Goal: Task Accomplishment & Management: Manage account settings

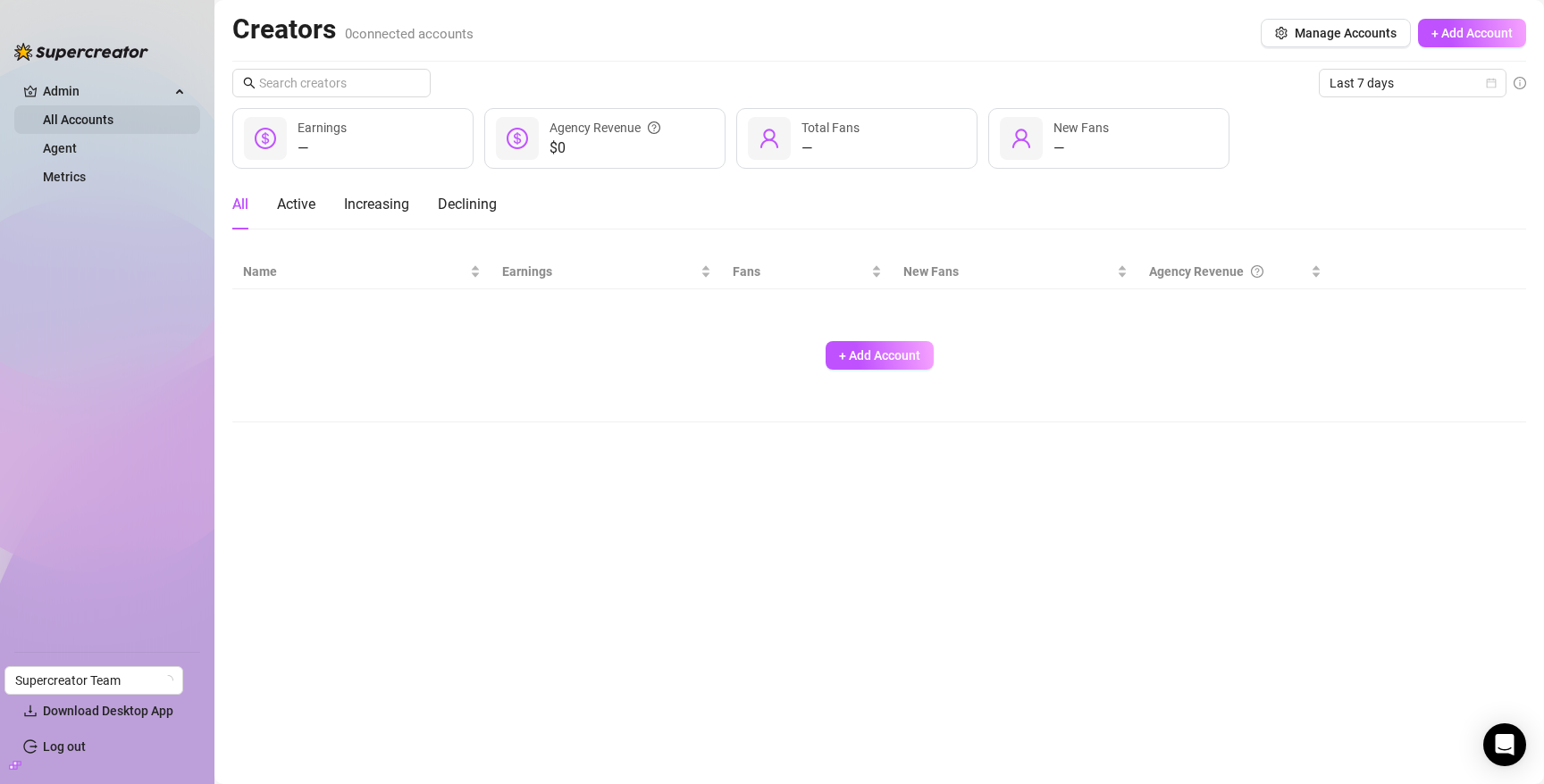
click at [79, 117] on link "All Accounts" at bounding box center [78, 119] width 70 height 14
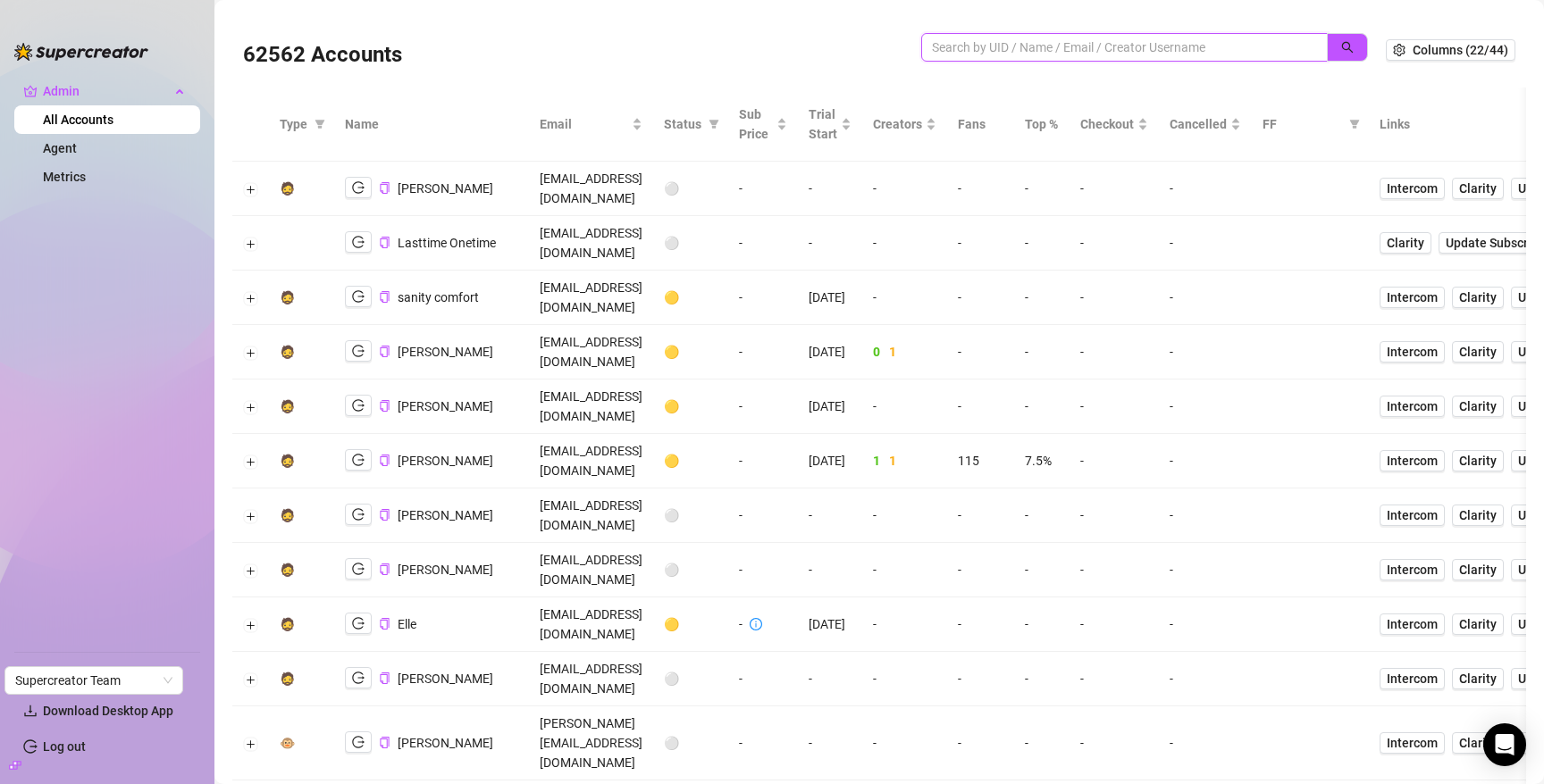
click at [964, 49] on input "search" at bounding box center [1117, 47] width 371 height 20
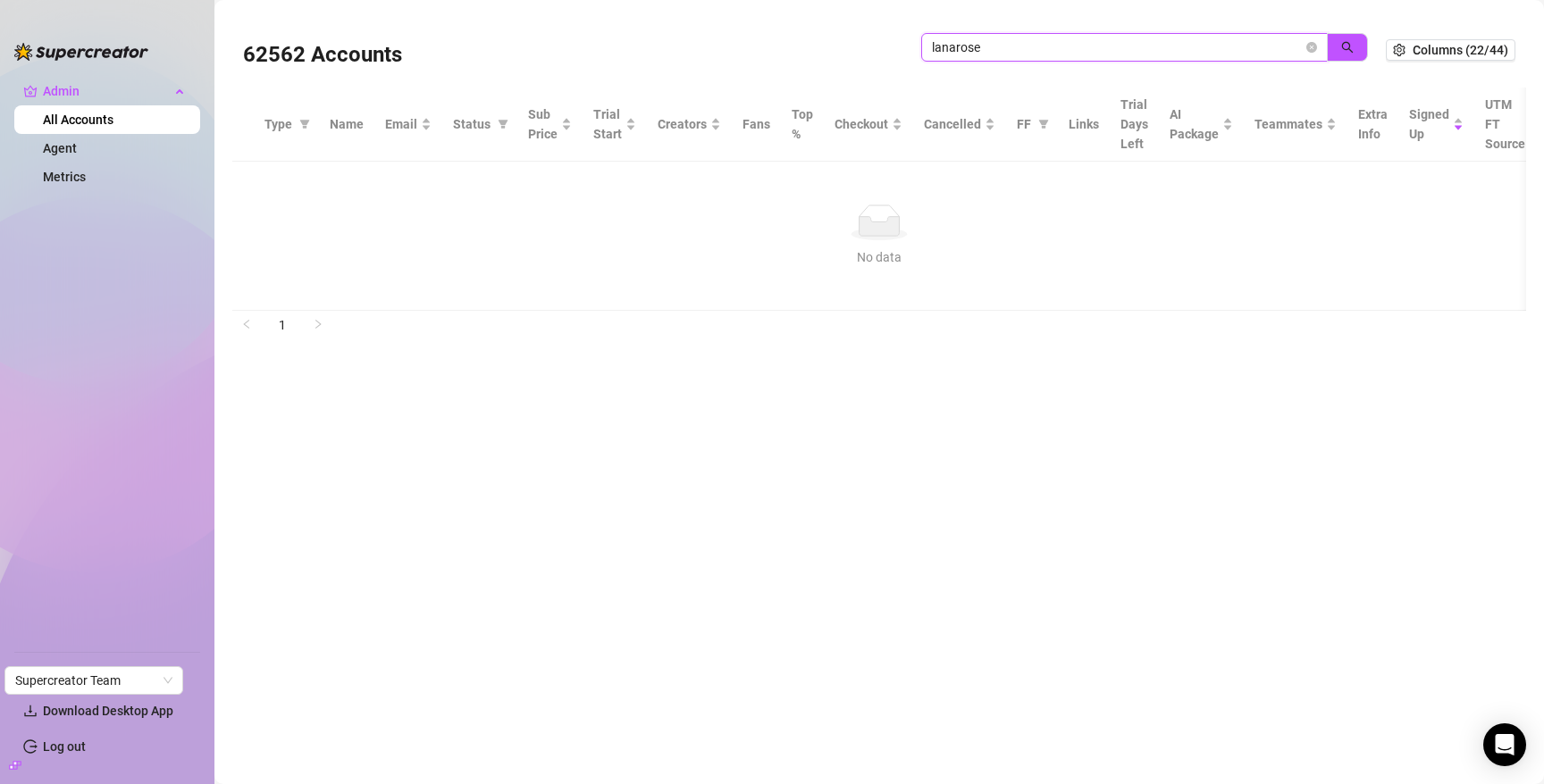
click at [1027, 45] on input "lanarose" at bounding box center [1117, 47] width 371 height 20
type input "2tw"
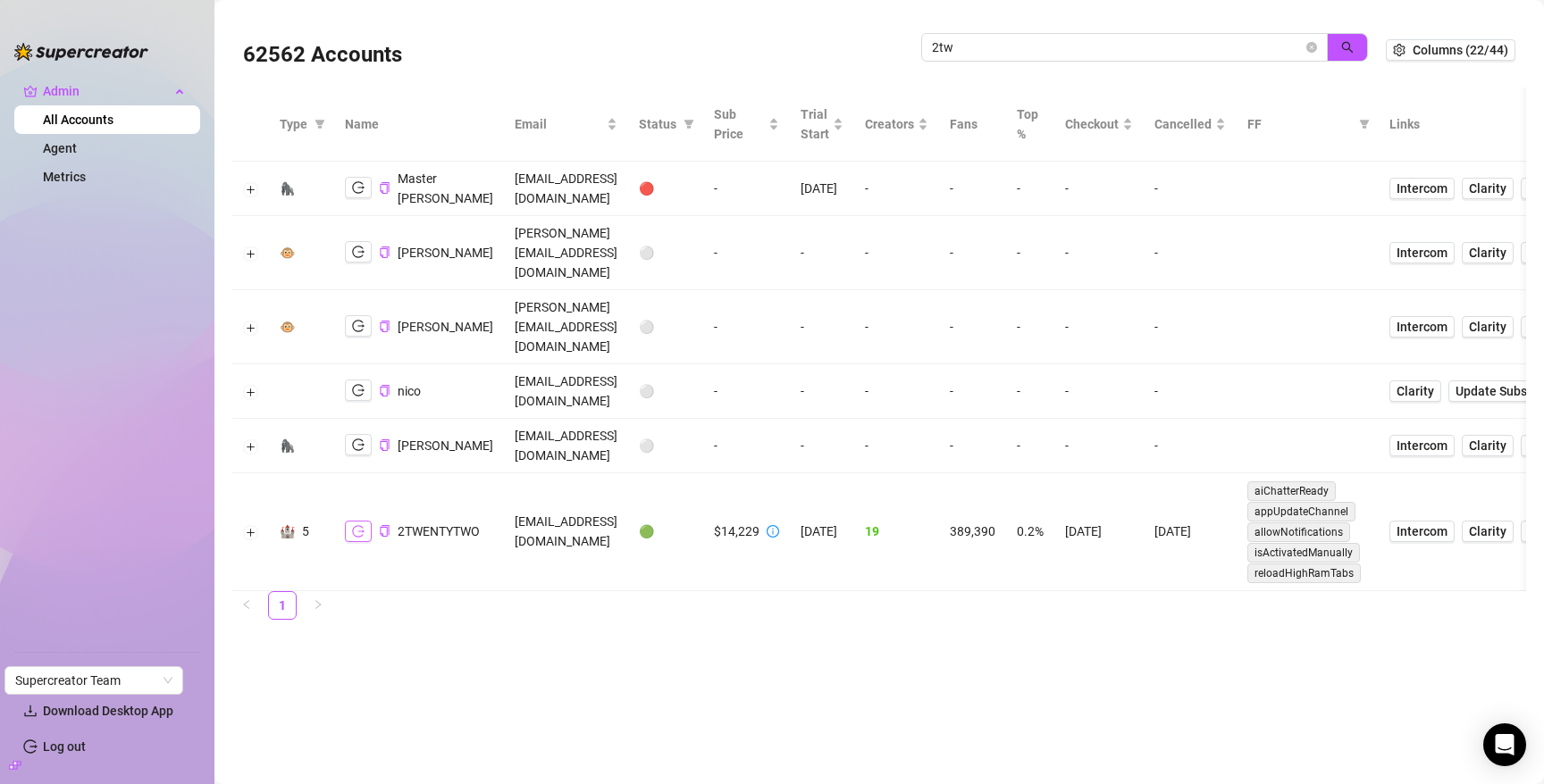
click at [363, 525] on icon "logout" at bounding box center [358, 530] width 12 height 12
click at [386, 525] on icon "copy" at bounding box center [384, 530] width 11 height 11
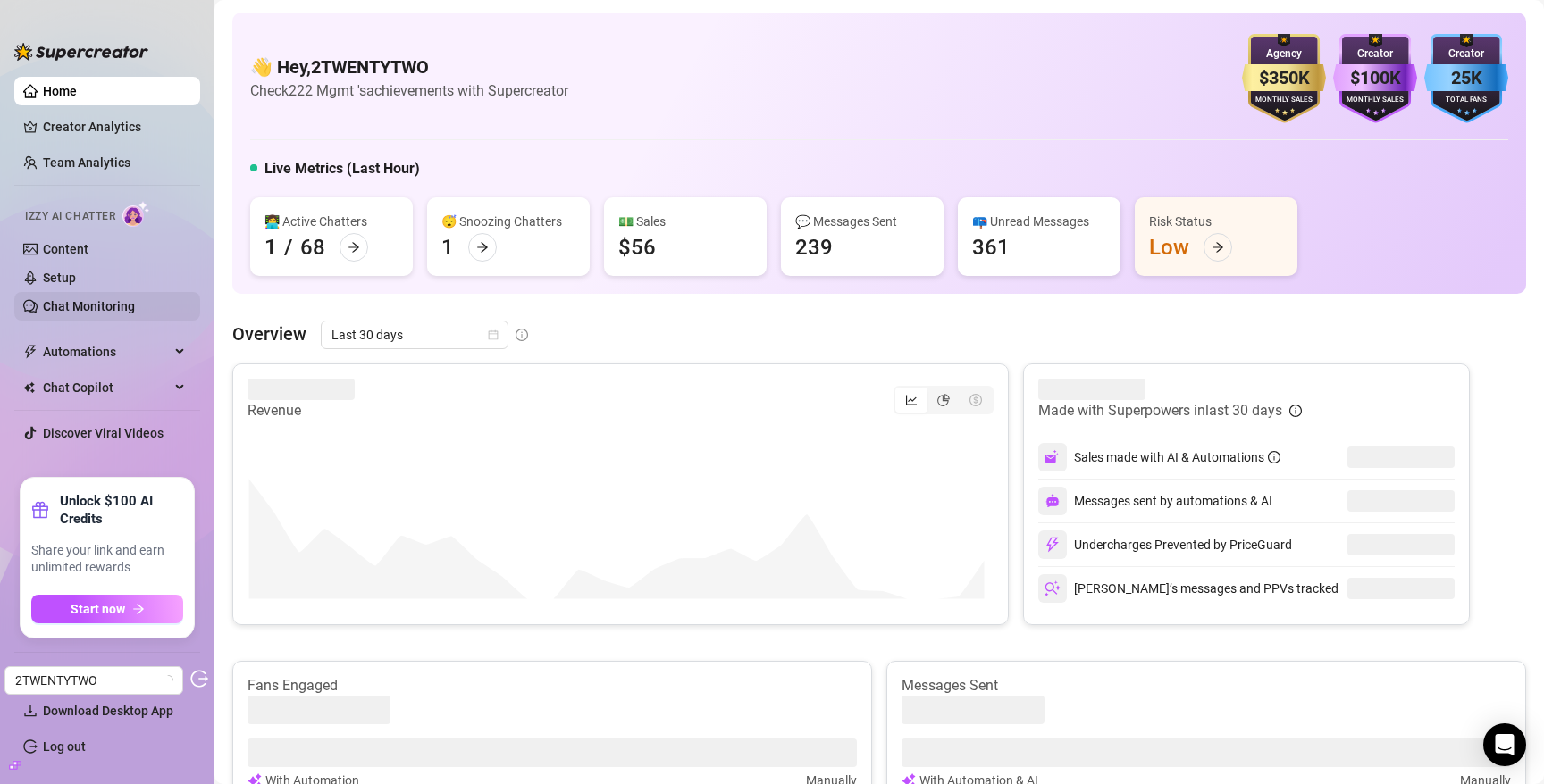
click at [110, 300] on link "Chat Monitoring" at bounding box center [89, 306] width 92 height 14
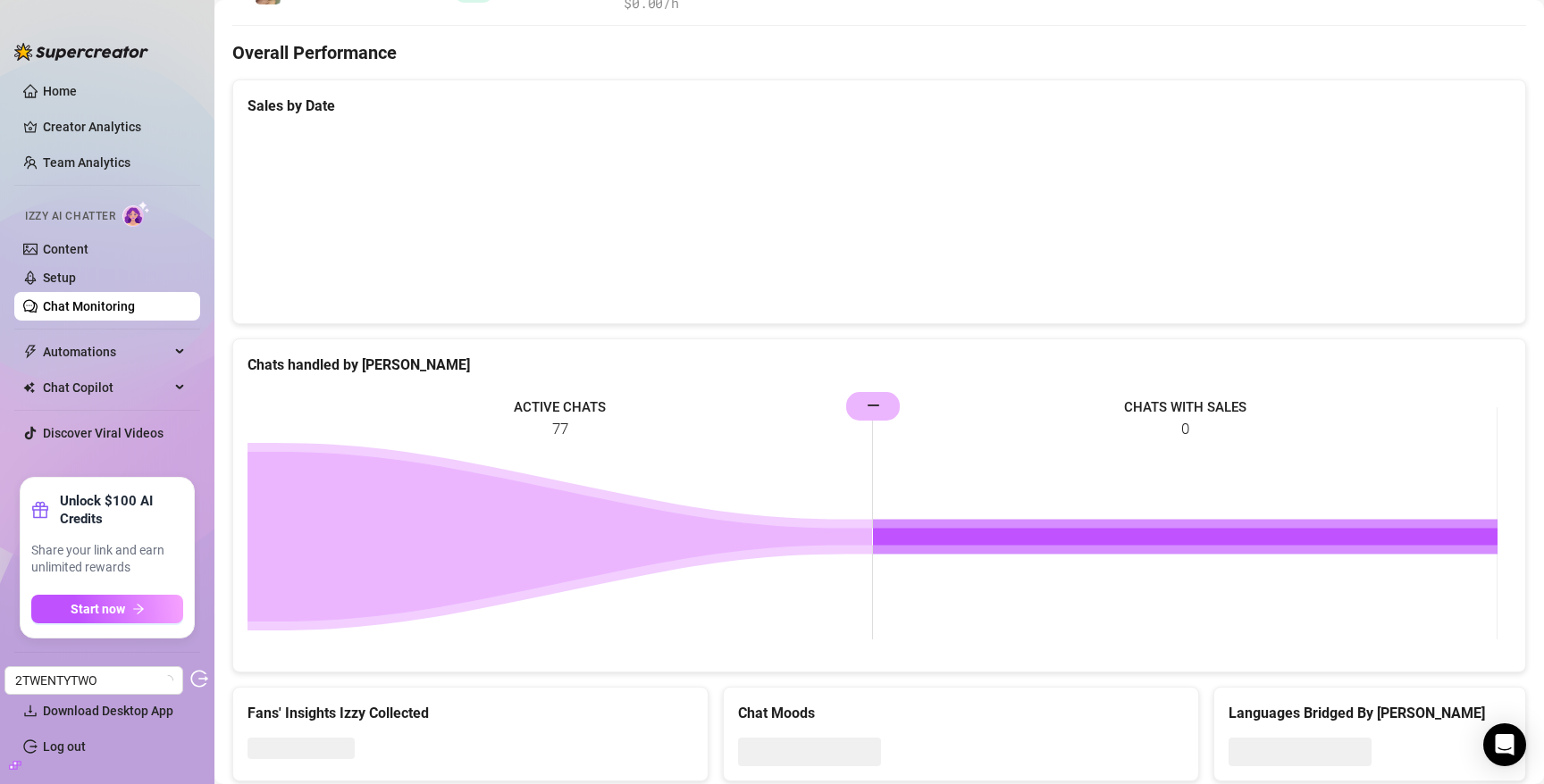
scroll to position [175, 0]
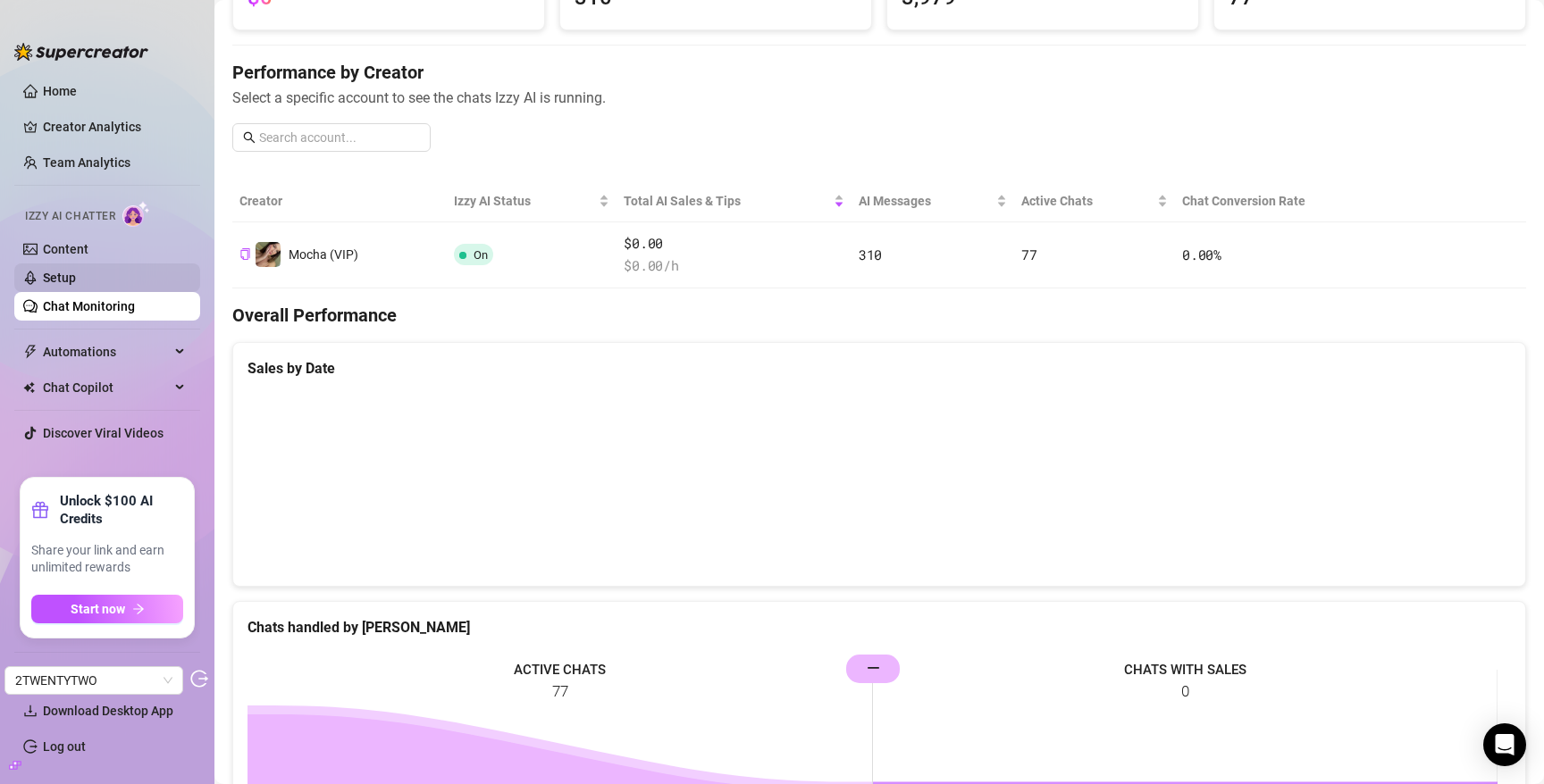
click at [76, 276] on link "Setup" at bounding box center [59, 277] width 33 height 14
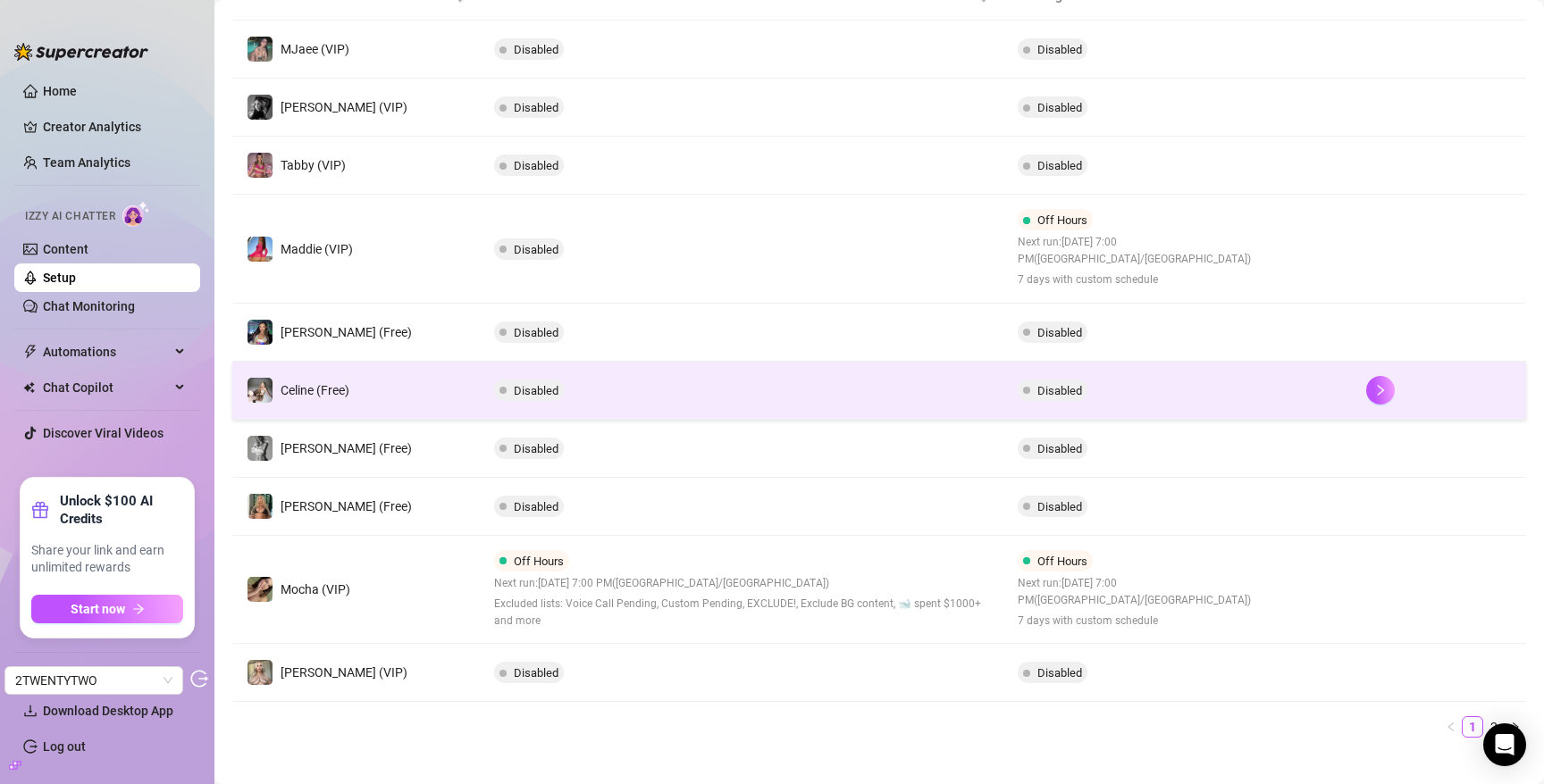
scroll to position [376, 0]
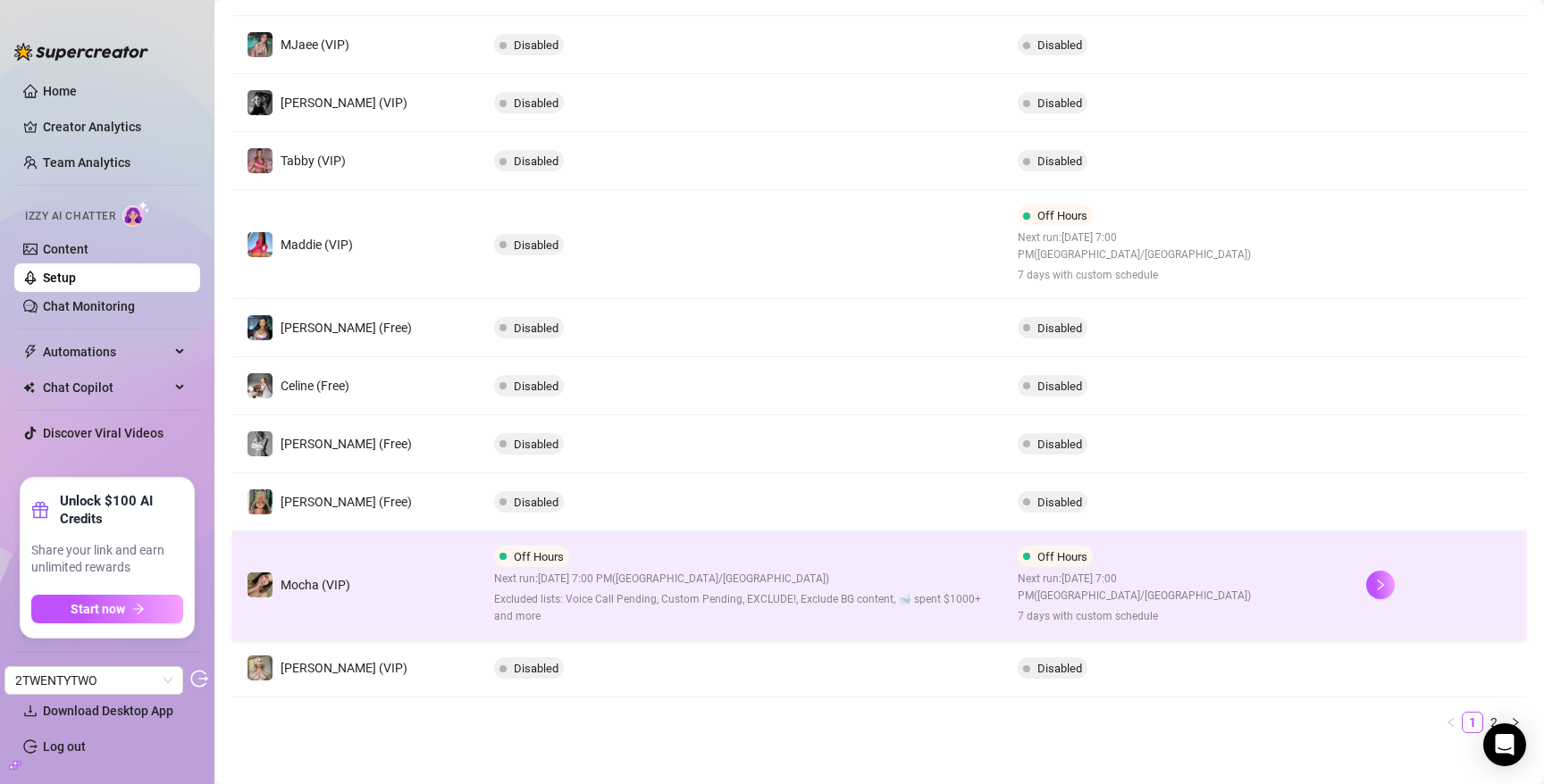
click at [602, 592] on span "Excluded lists: Voice Call Pending, Custom Pending, EXCLUDE!, Exclude BG conten…" at bounding box center [741, 608] width 494 height 34
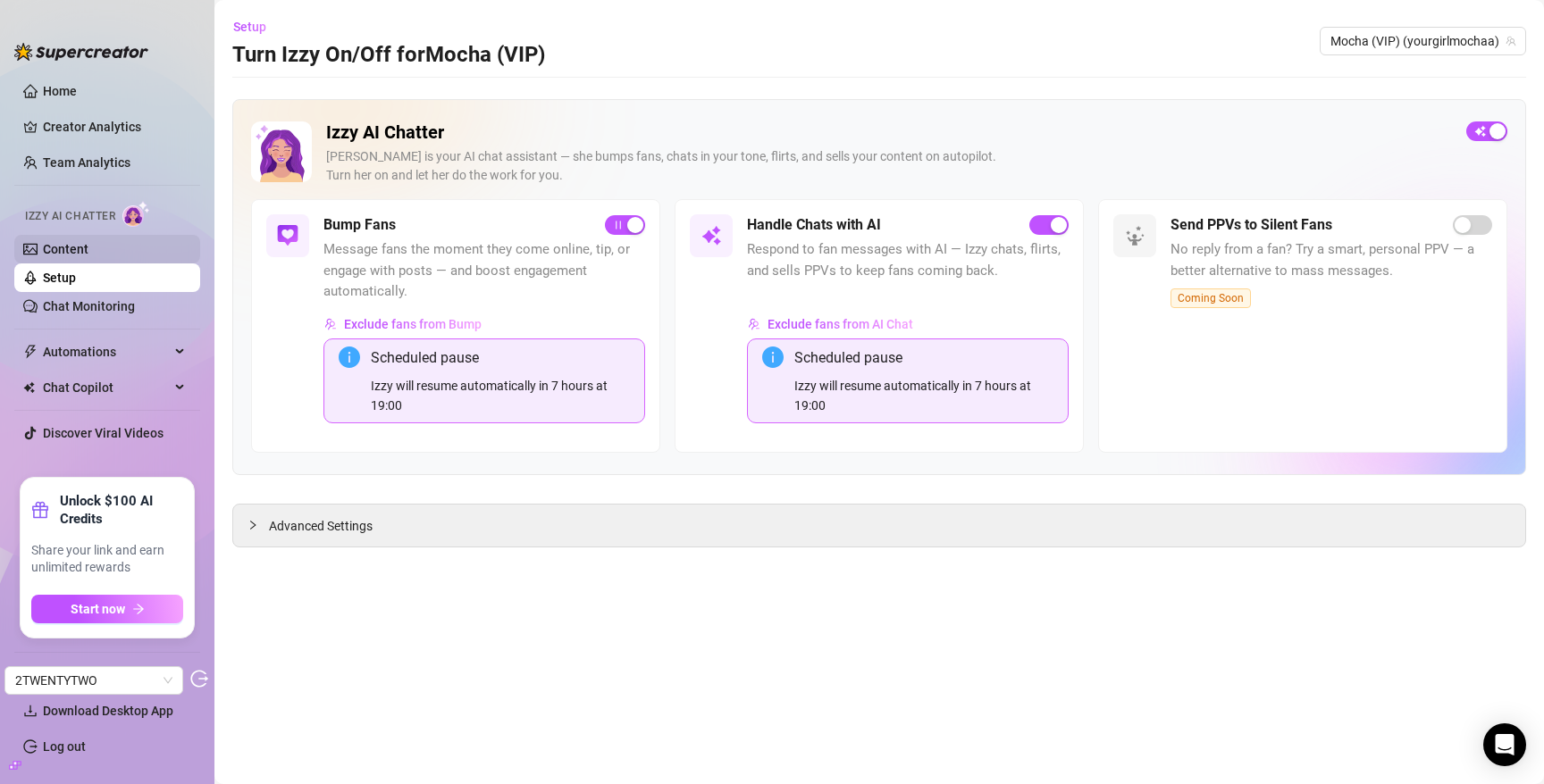
click at [69, 248] on link "Content" at bounding box center [66, 249] width 46 height 14
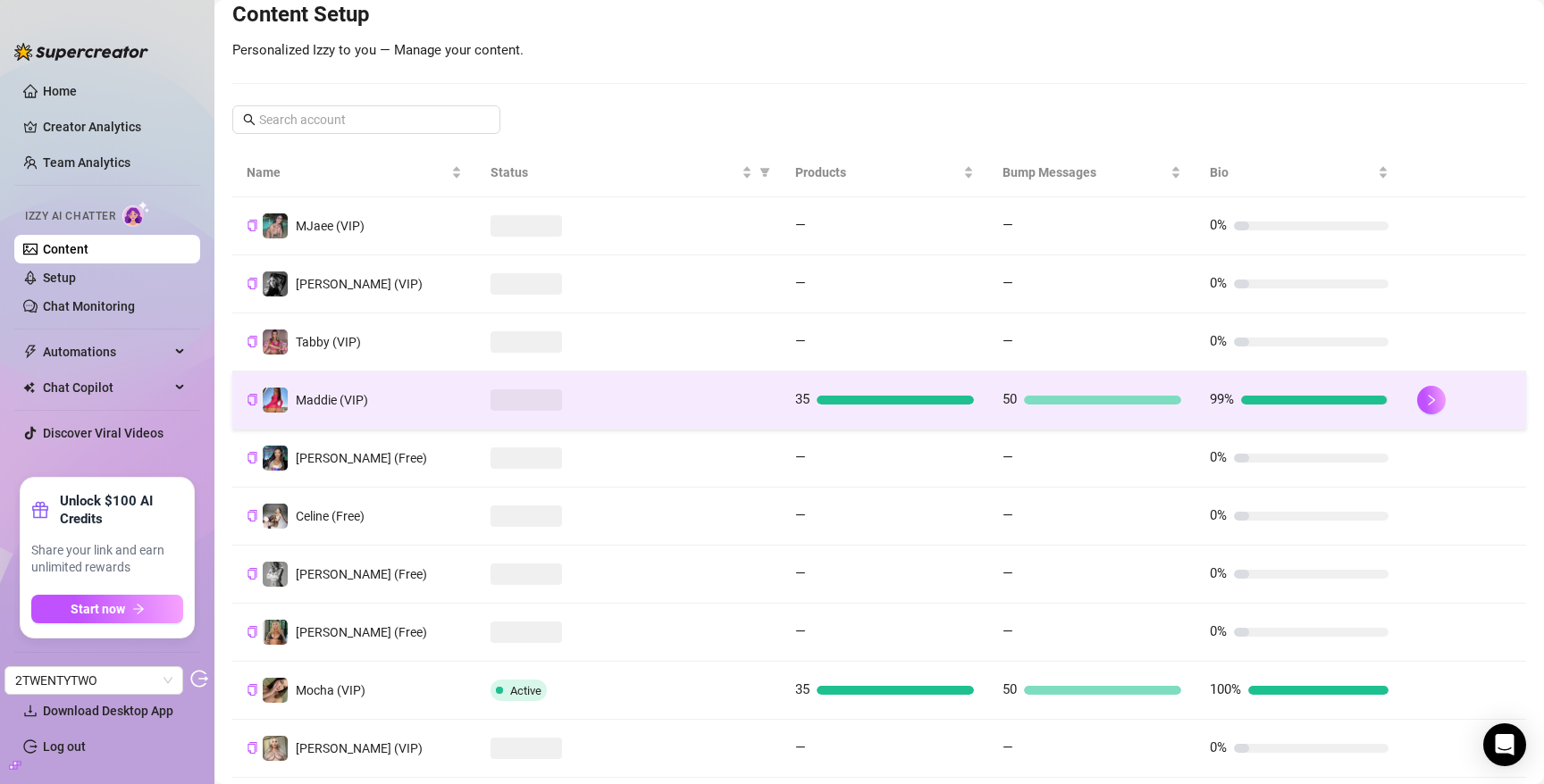
scroll to position [322, 0]
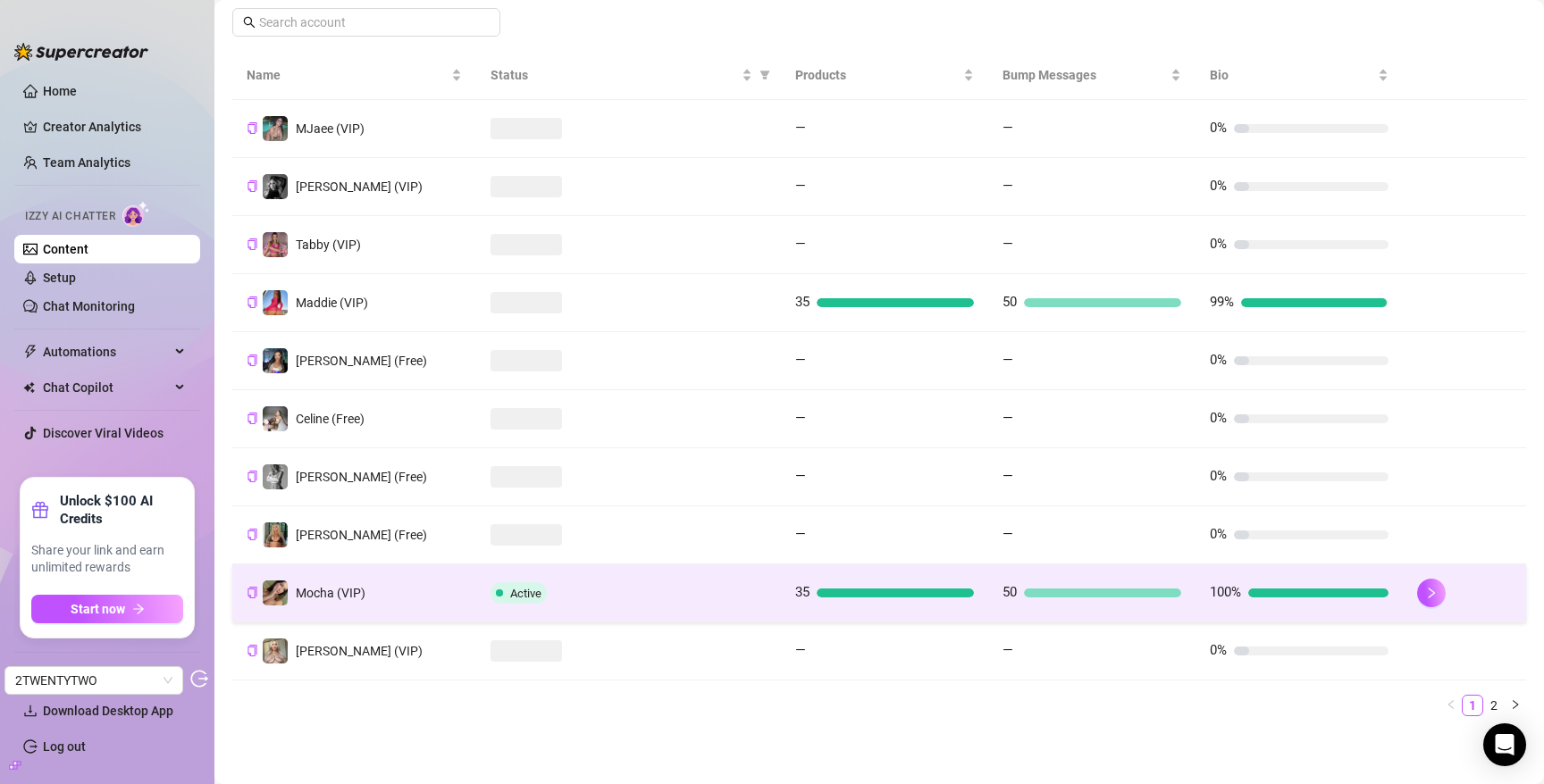
click at [690, 597] on div "Active" at bounding box center [628, 592] width 276 height 22
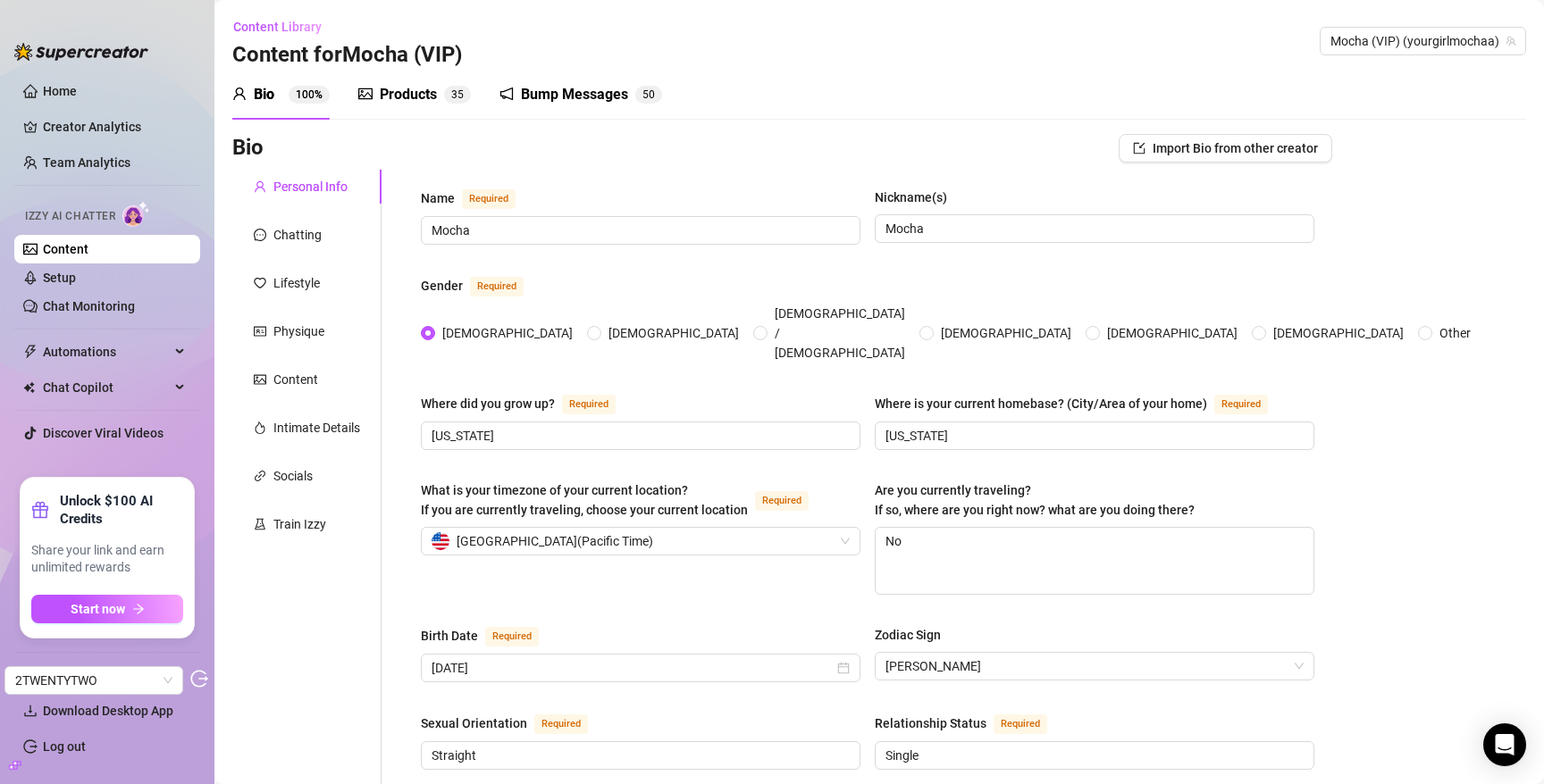
click at [426, 100] on div "Products" at bounding box center [408, 94] width 57 height 22
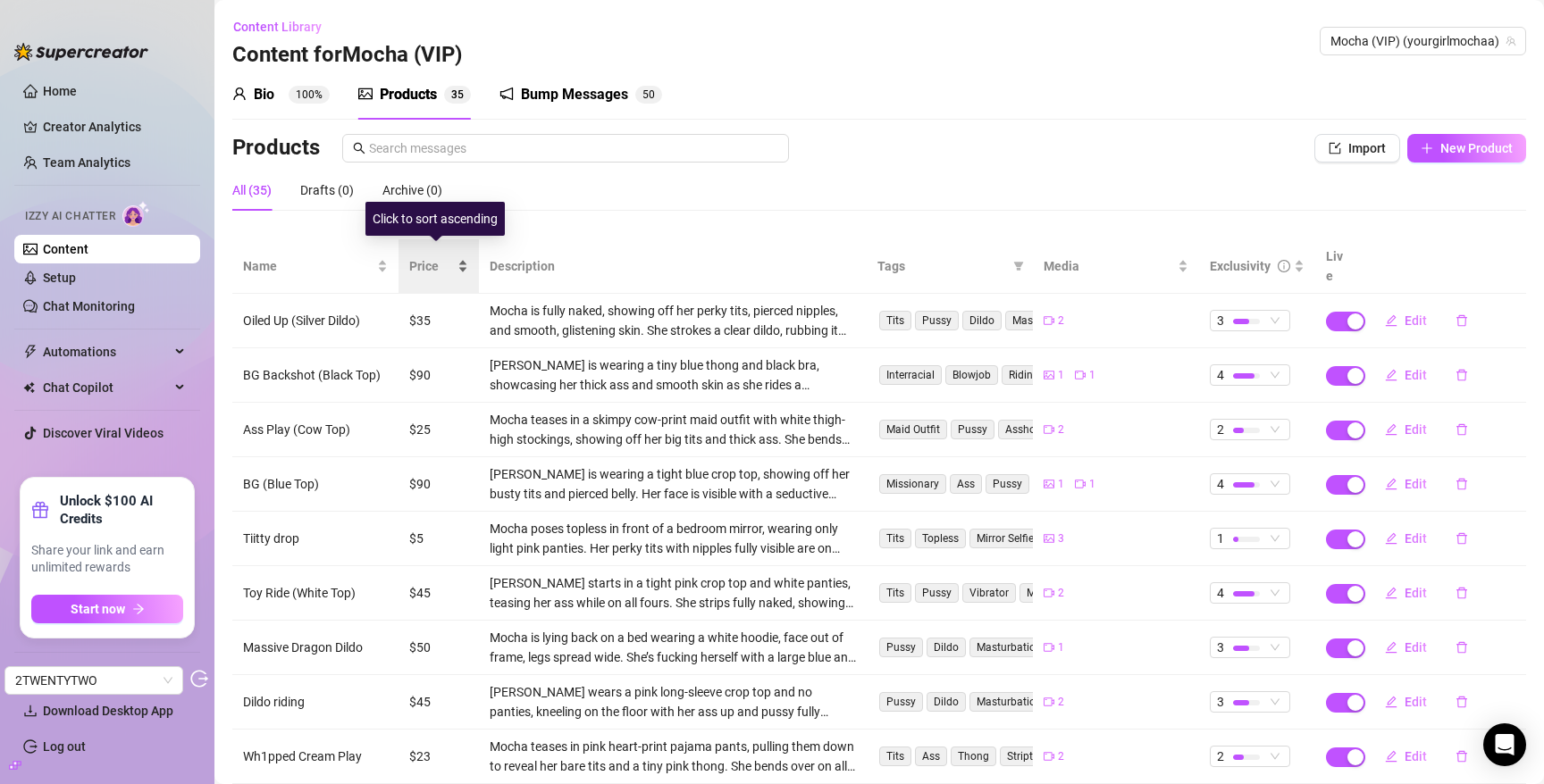
click at [423, 256] on span "Price" at bounding box center [432, 266] width 45 height 20
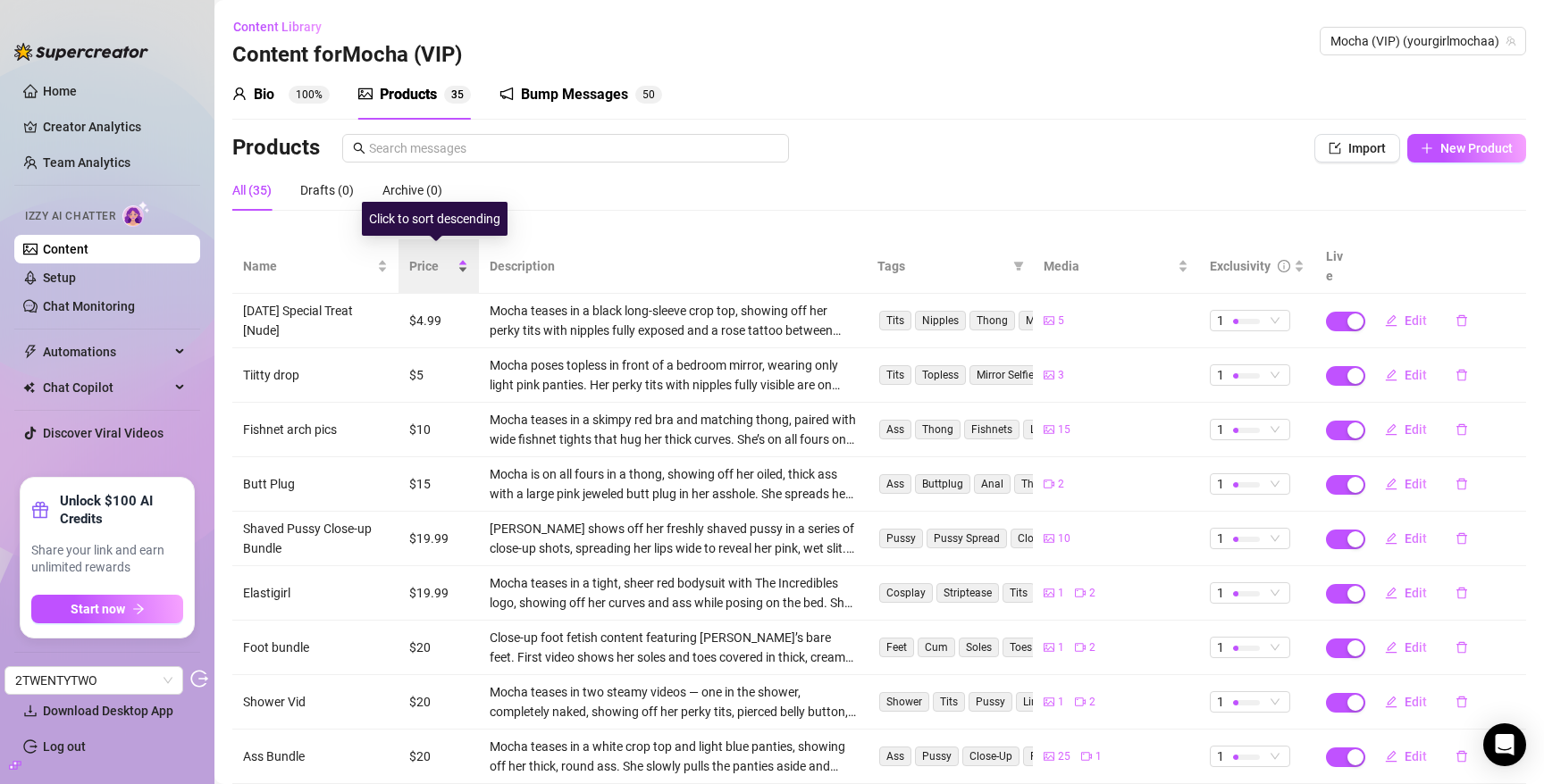
click at [423, 256] on span "Price" at bounding box center [432, 266] width 45 height 20
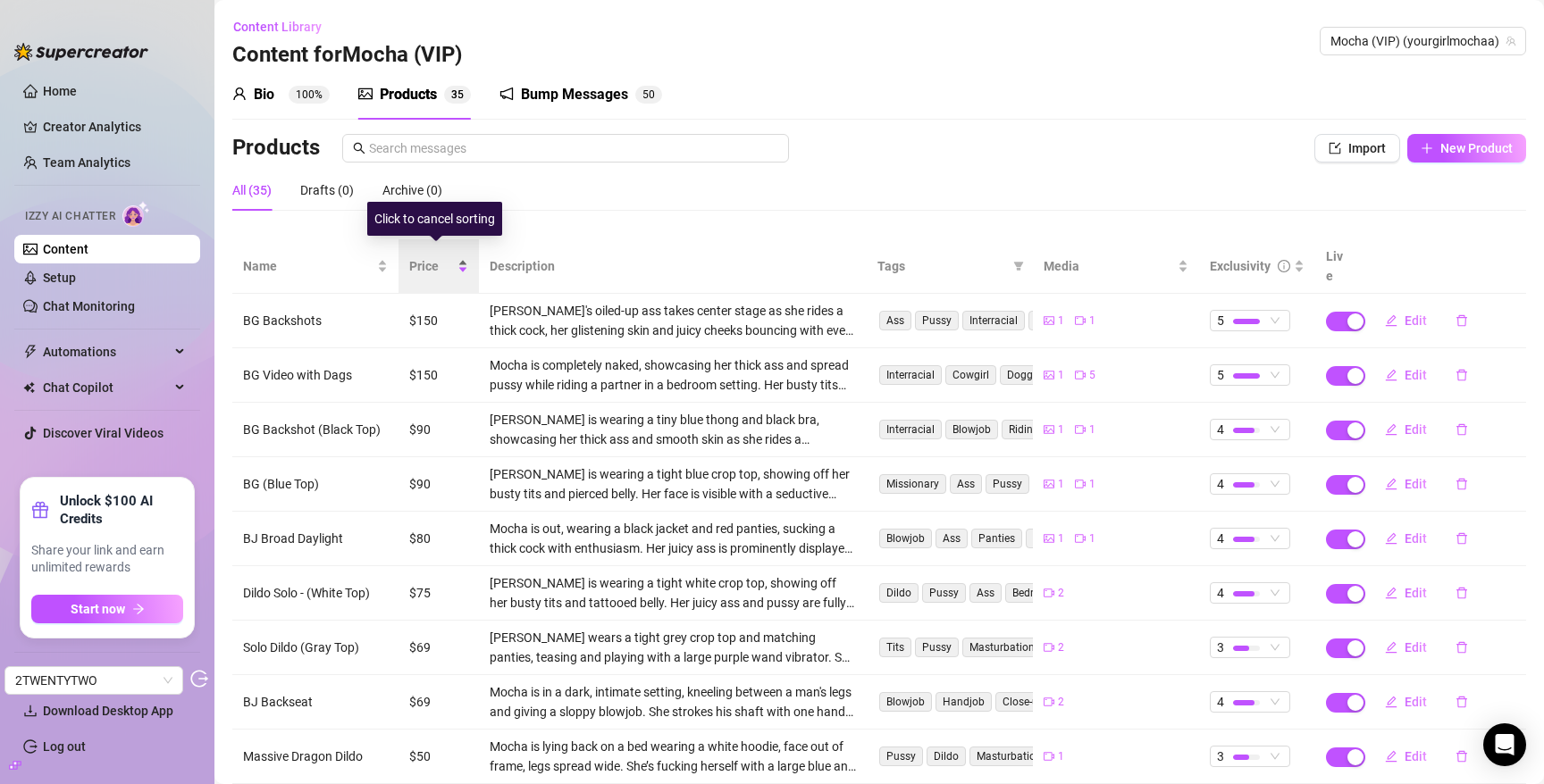
click at [423, 256] on span "Price" at bounding box center [432, 266] width 45 height 20
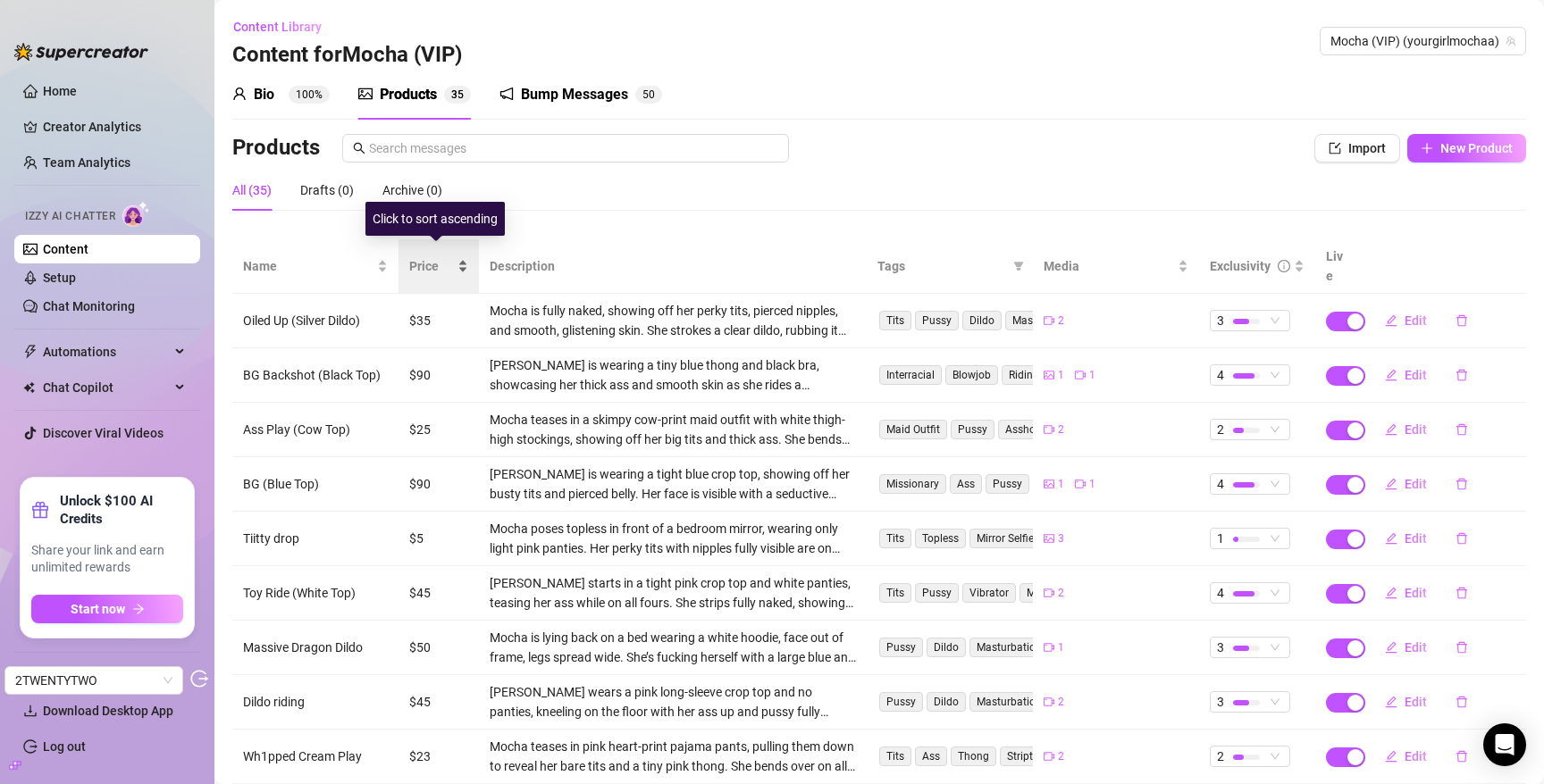
click at [423, 256] on span "Price" at bounding box center [432, 266] width 45 height 20
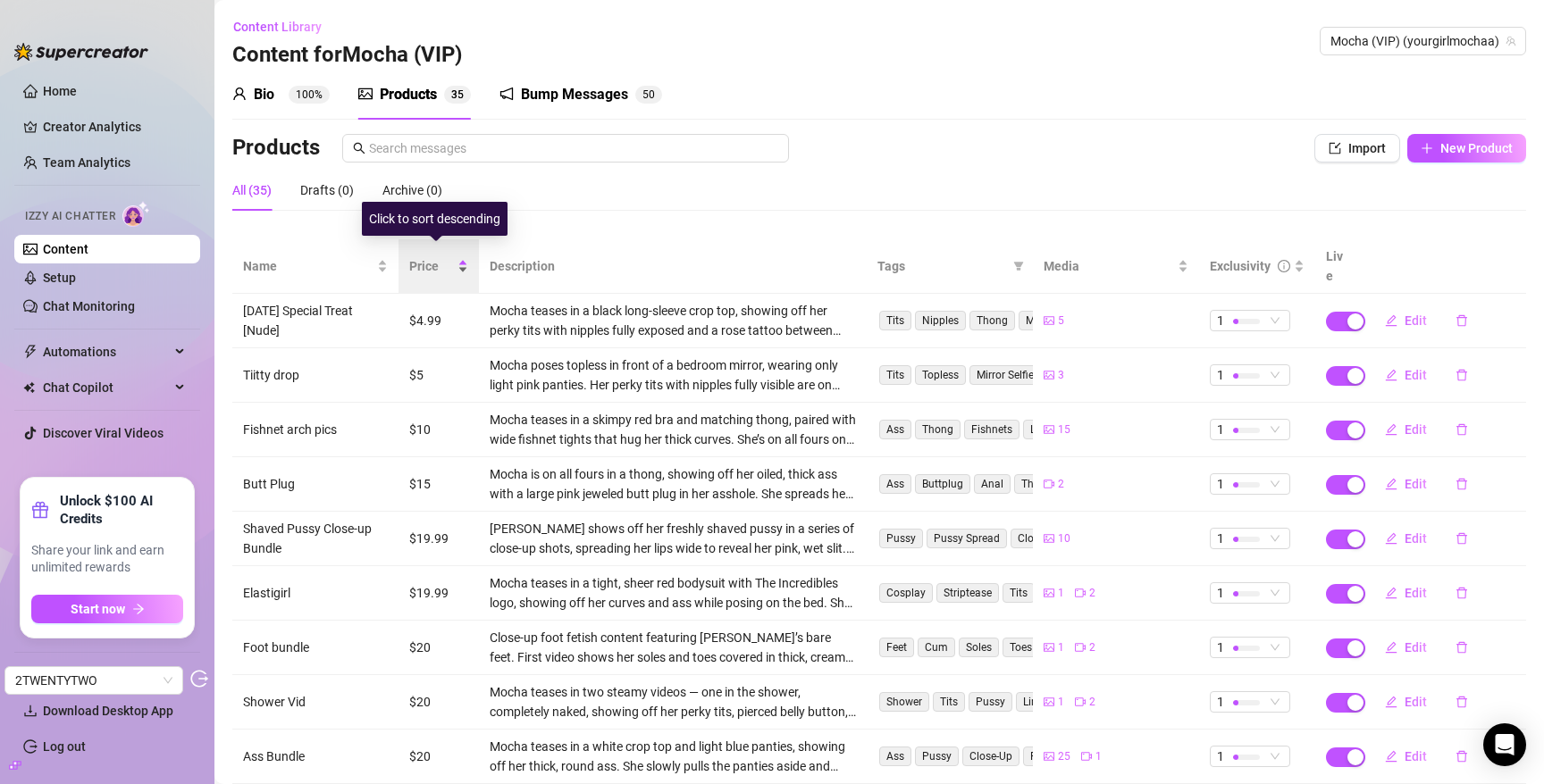
click at [423, 256] on span "Price" at bounding box center [432, 266] width 45 height 20
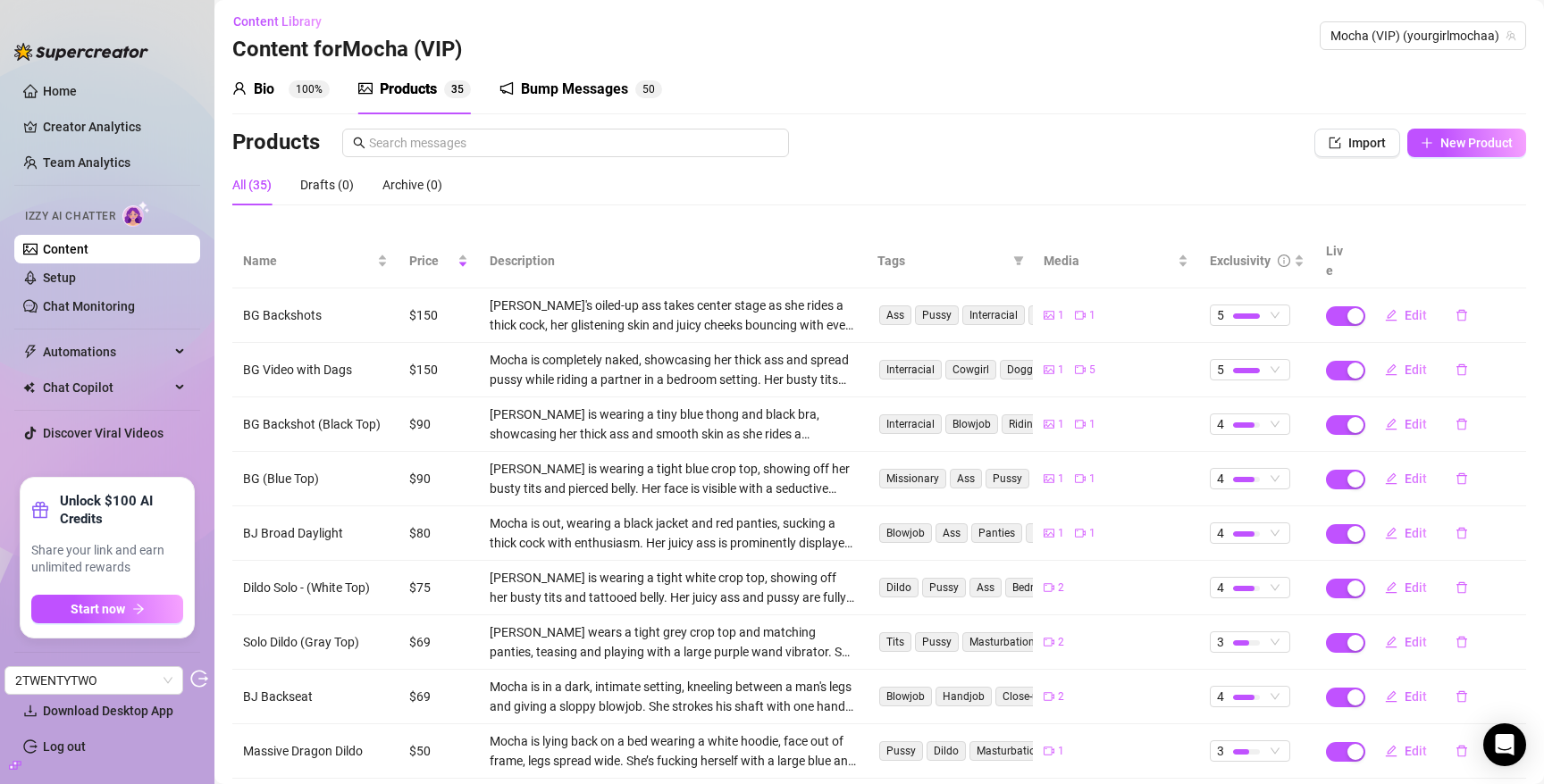
scroll to position [8, 0]
click at [87, 305] on link "Chat Monitoring" at bounding box center [89, 306] width 92 height 14
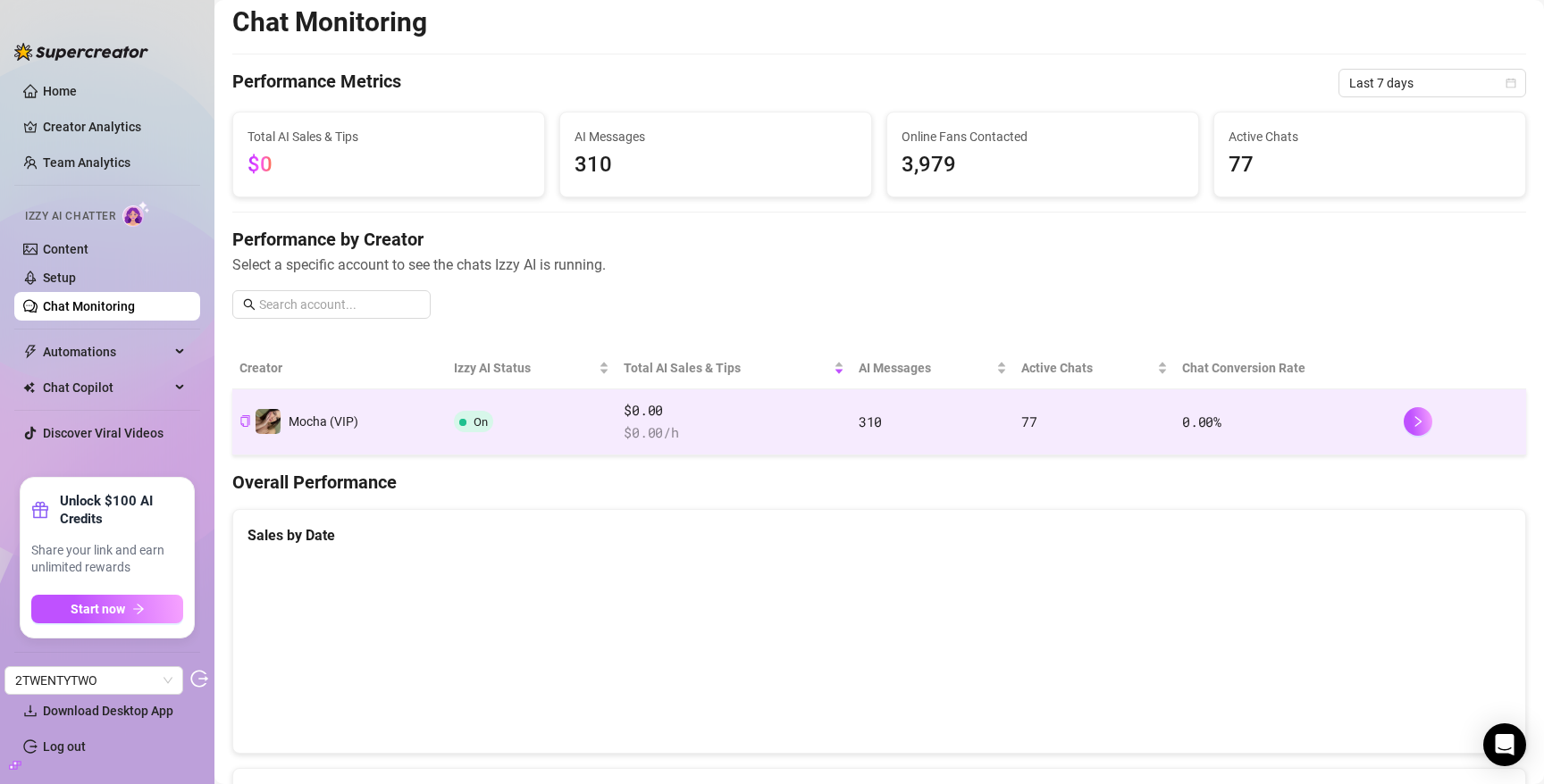
click at [565, 408] on td "On" at bounding box center [532, 423] width 170 height 66
